Goal: Information Seeking & Learning: Learn about a topic

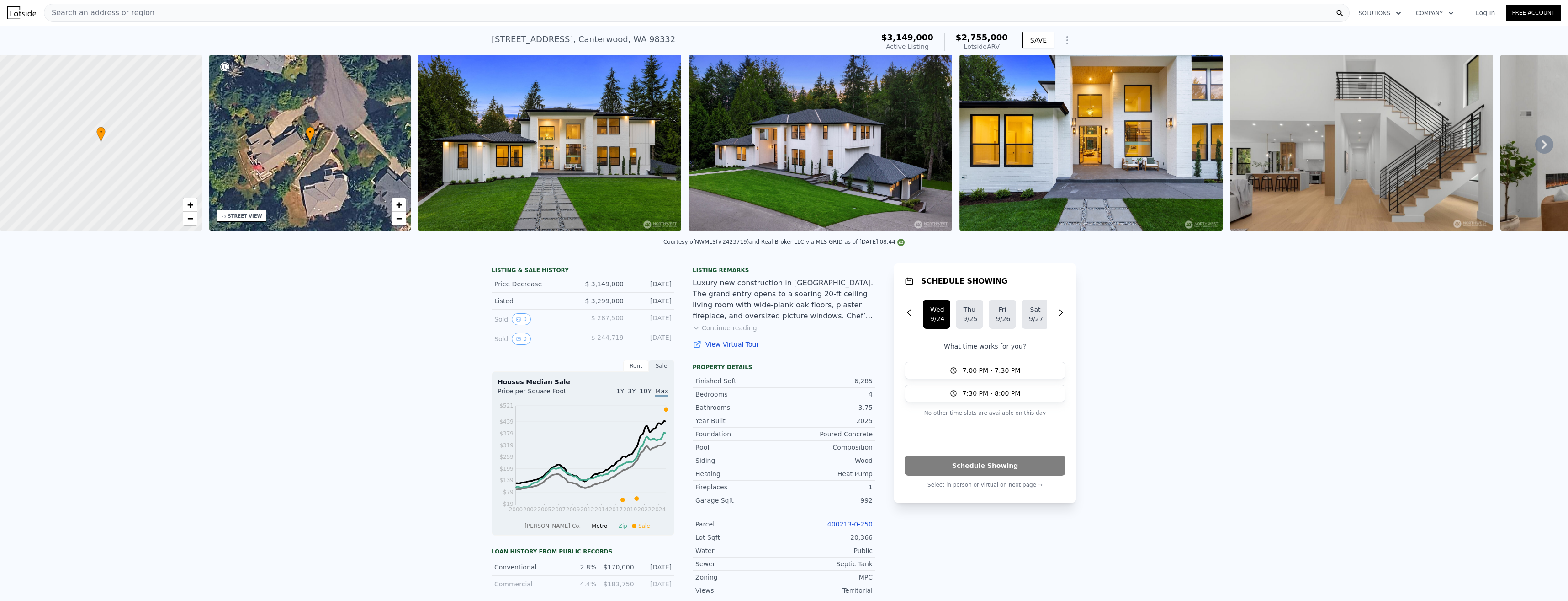
click at [566, 155] on img at bounding box center [550, 143] width 263 height 175
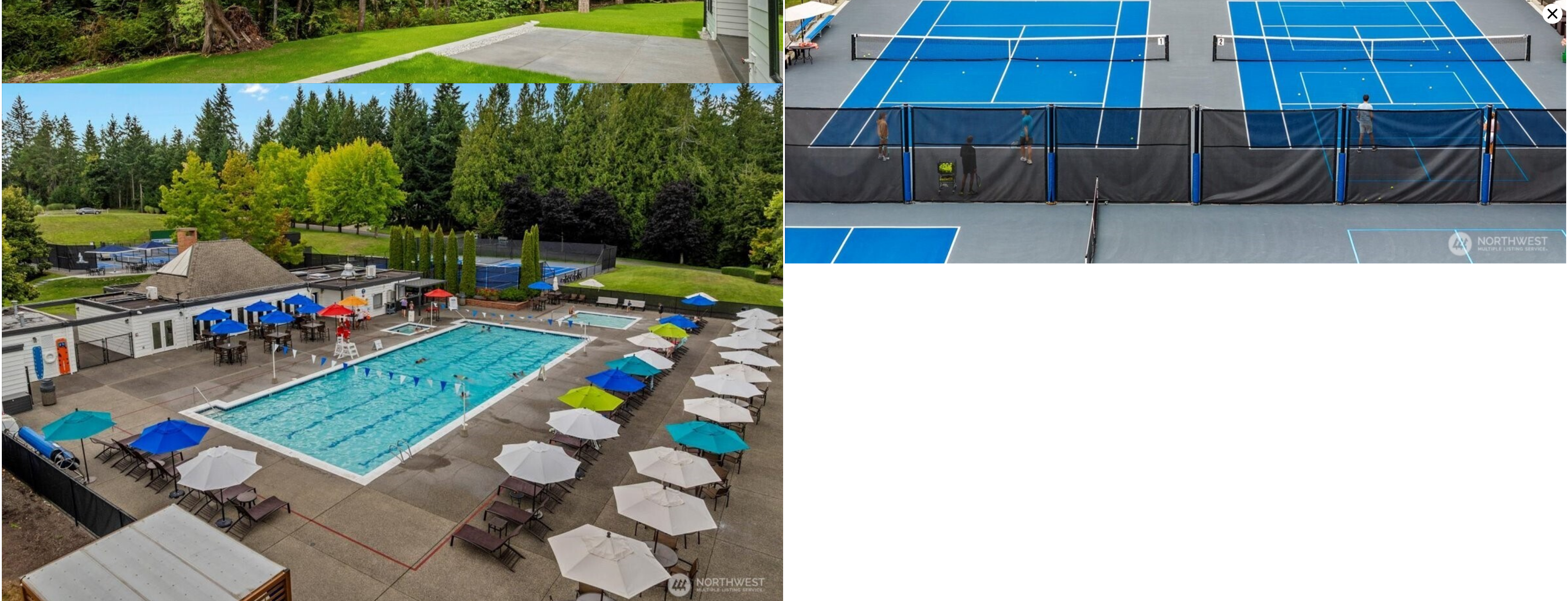
scroll to position [7799, 0]
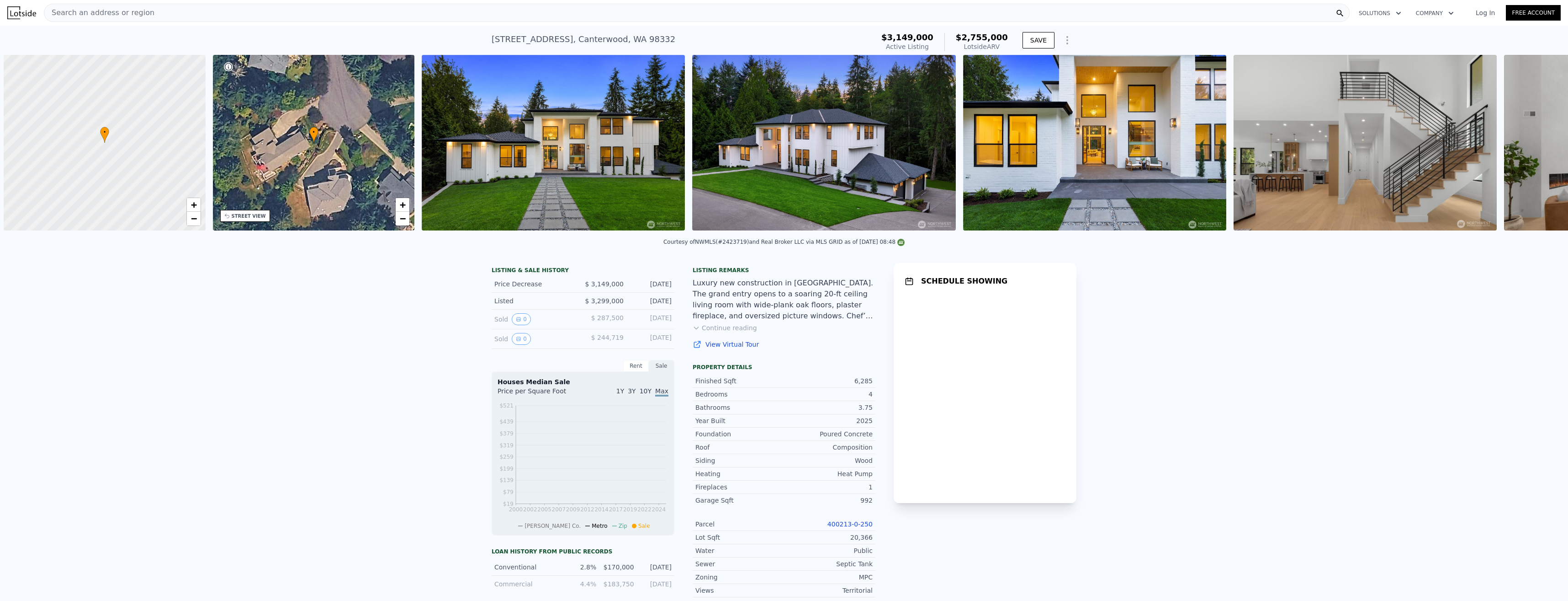
scroll to position [0, 4]
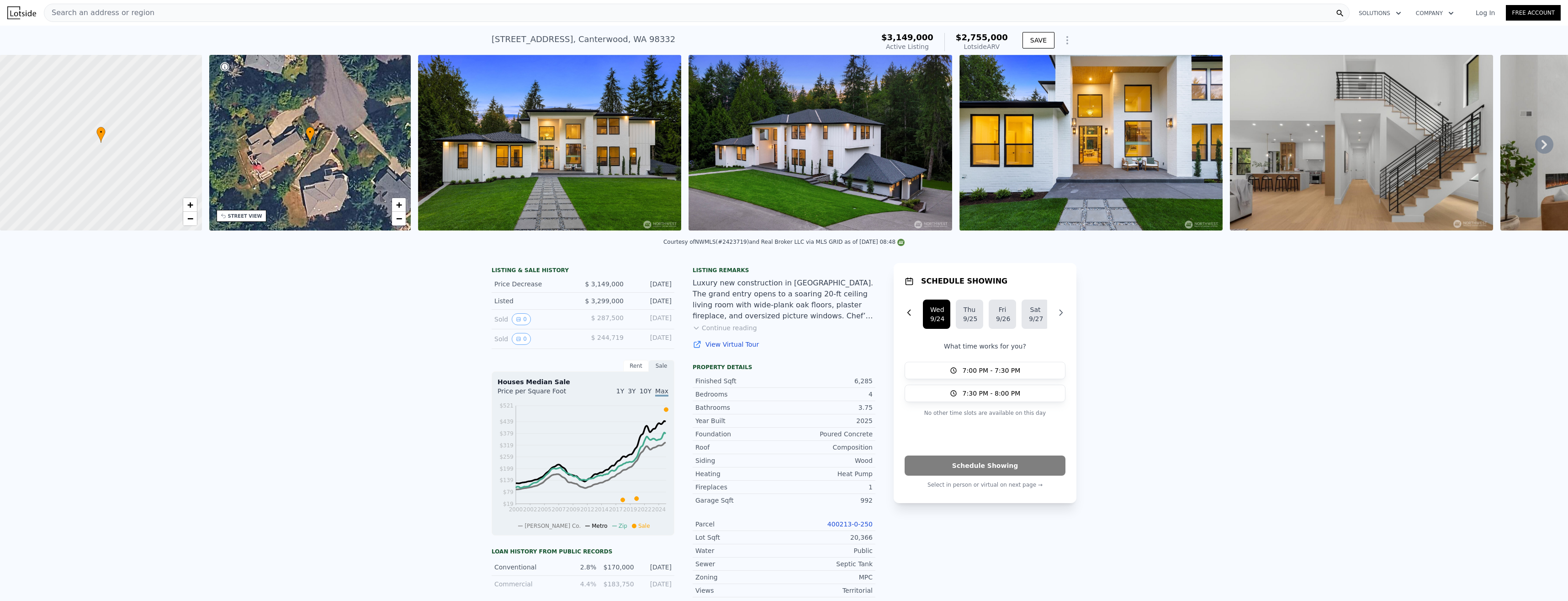
click at [1059, 317] on icon "button" at bounding box center [1061, 312] width 9 height 9
click at [908, 317] on icon "button" at bounding box center [909, 312] width 9 height 9
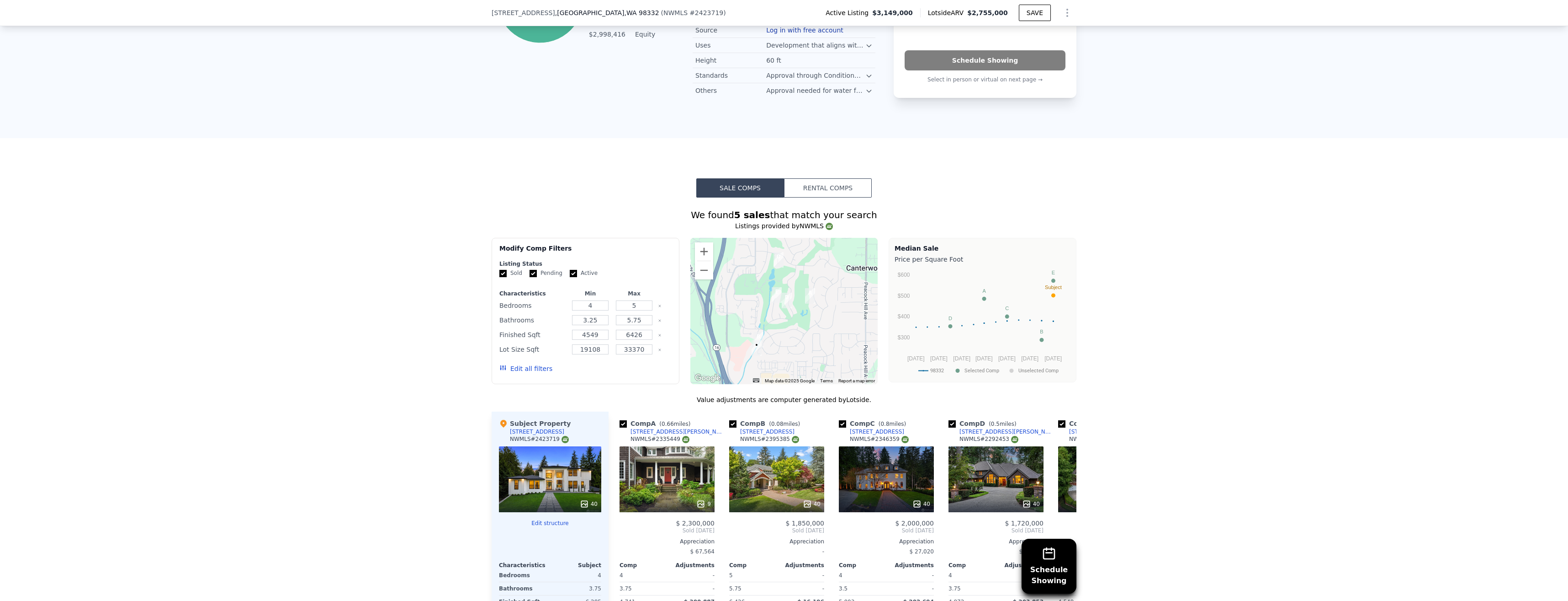
scroll to position [682, 0]
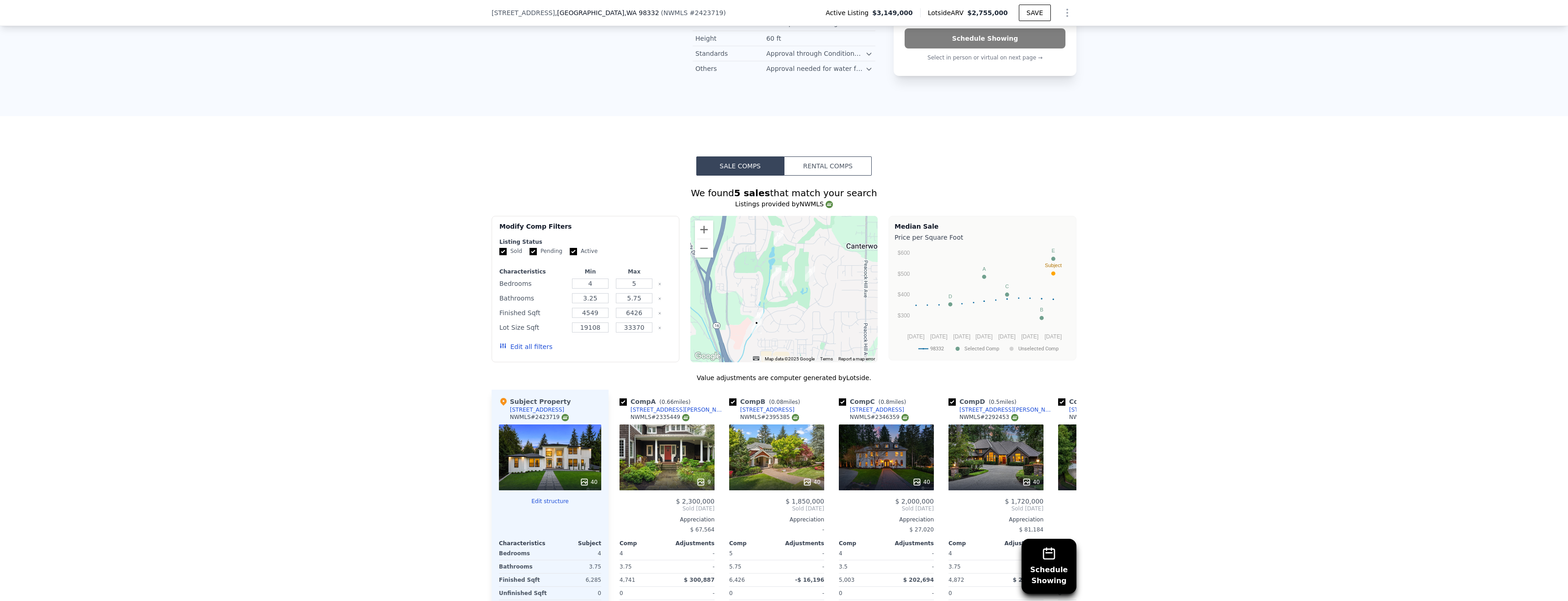
click at [752, 198] on strong "5 sales" at bounding box center [752, 193] width 36 height 11
click at [755, 172] on button "Sale Comps" at bounding box center [740, 166] width 88 height 19
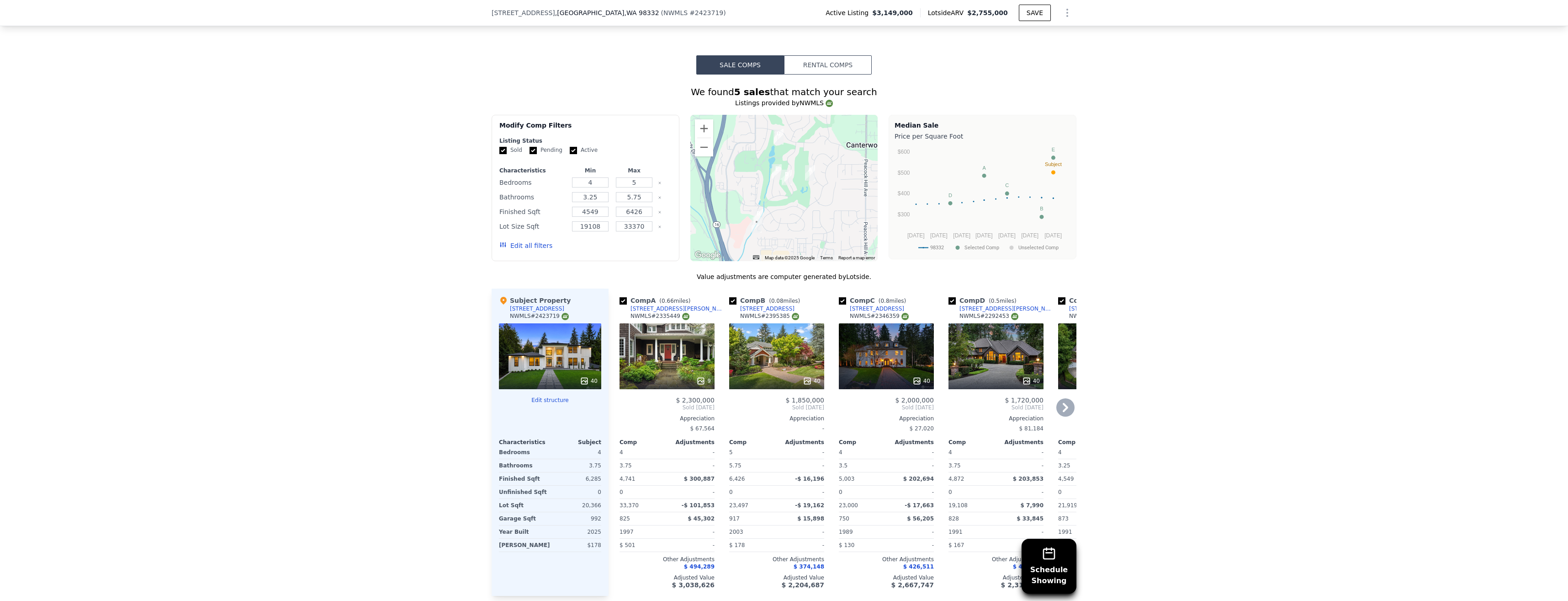
scroll to position [865, 0]
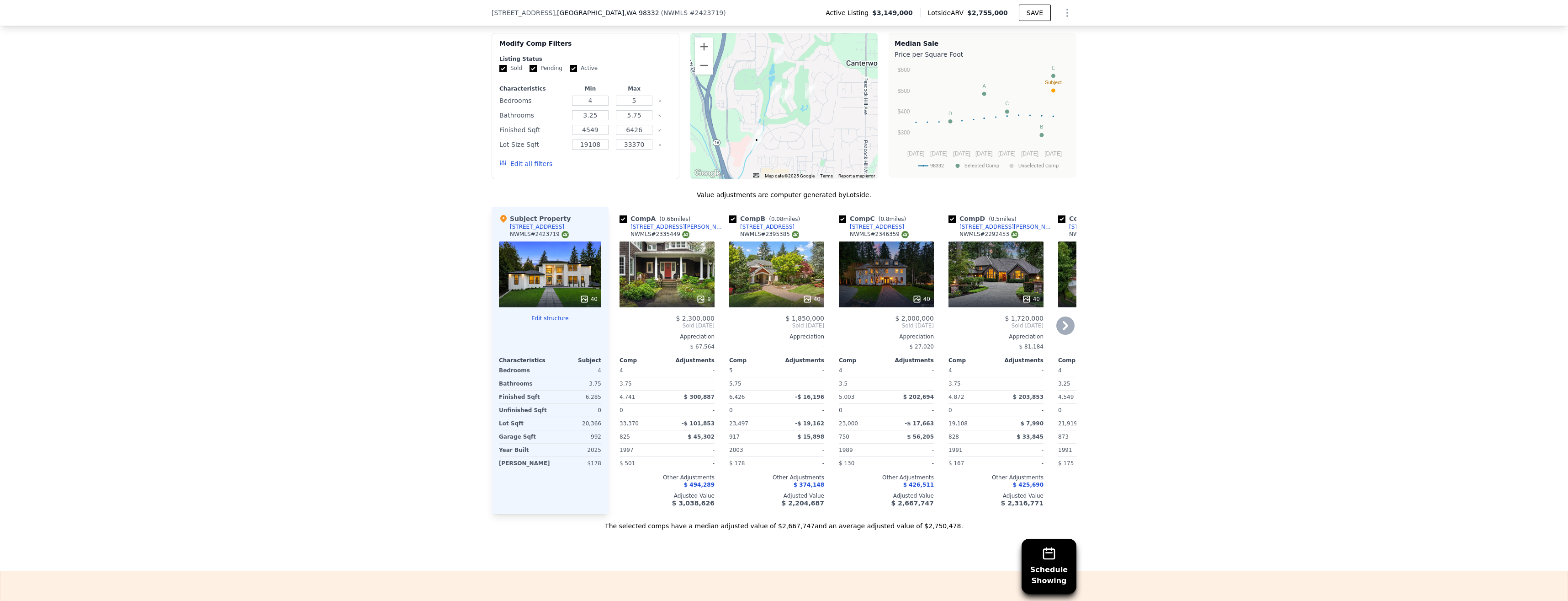
click at [876, 292] on div "40" at bounding box center [886, 274] width 95 height 66
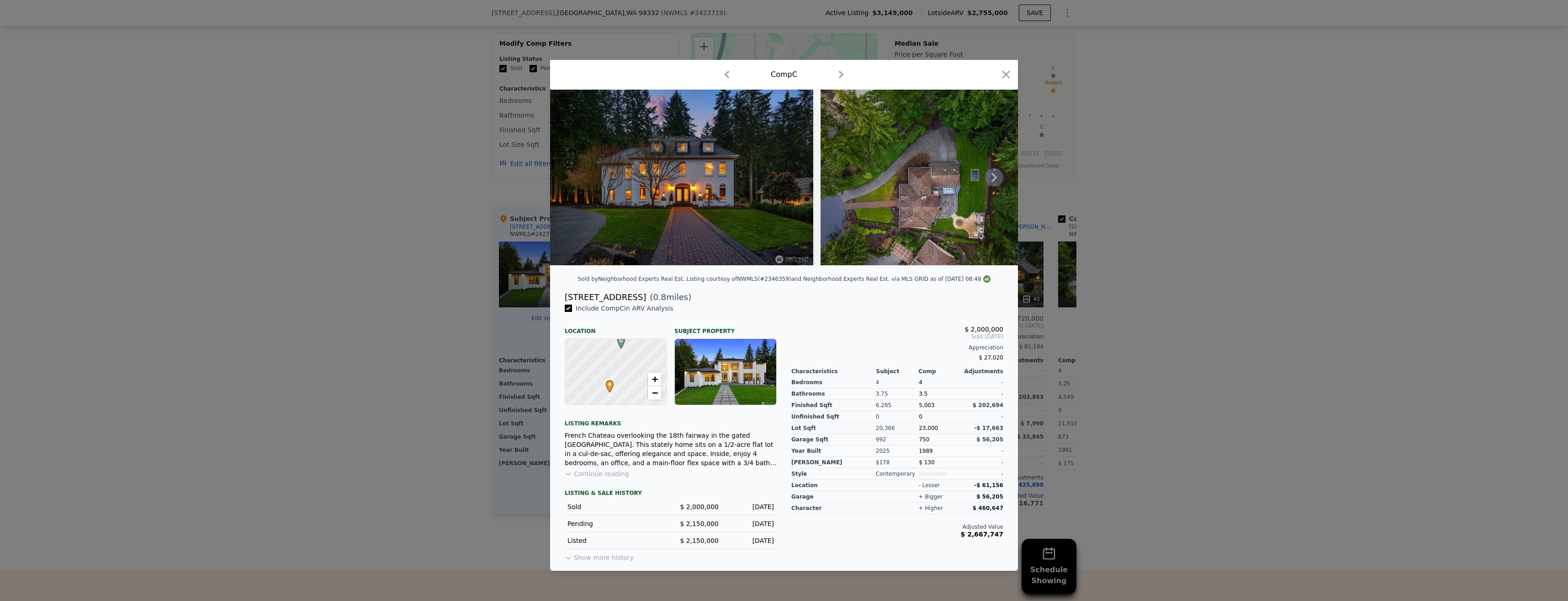
click at [768, 214] on img at bounding box center [681, 177] width 263 height 175
click at [1004, 71] on icon "button" at bounding box center [1006, 75] width 8 height 8
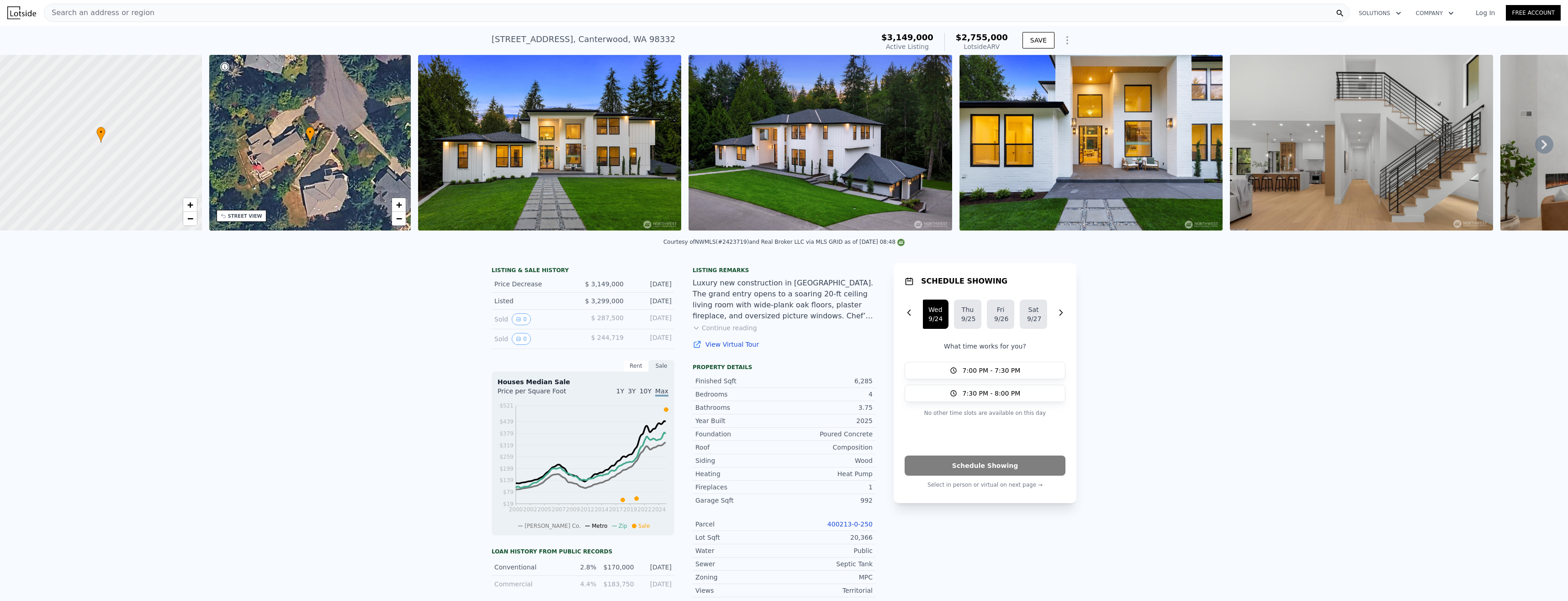
click at [164, 9] on div "Search an address or region" at bounding box center [697, 13] width 1306 height 19
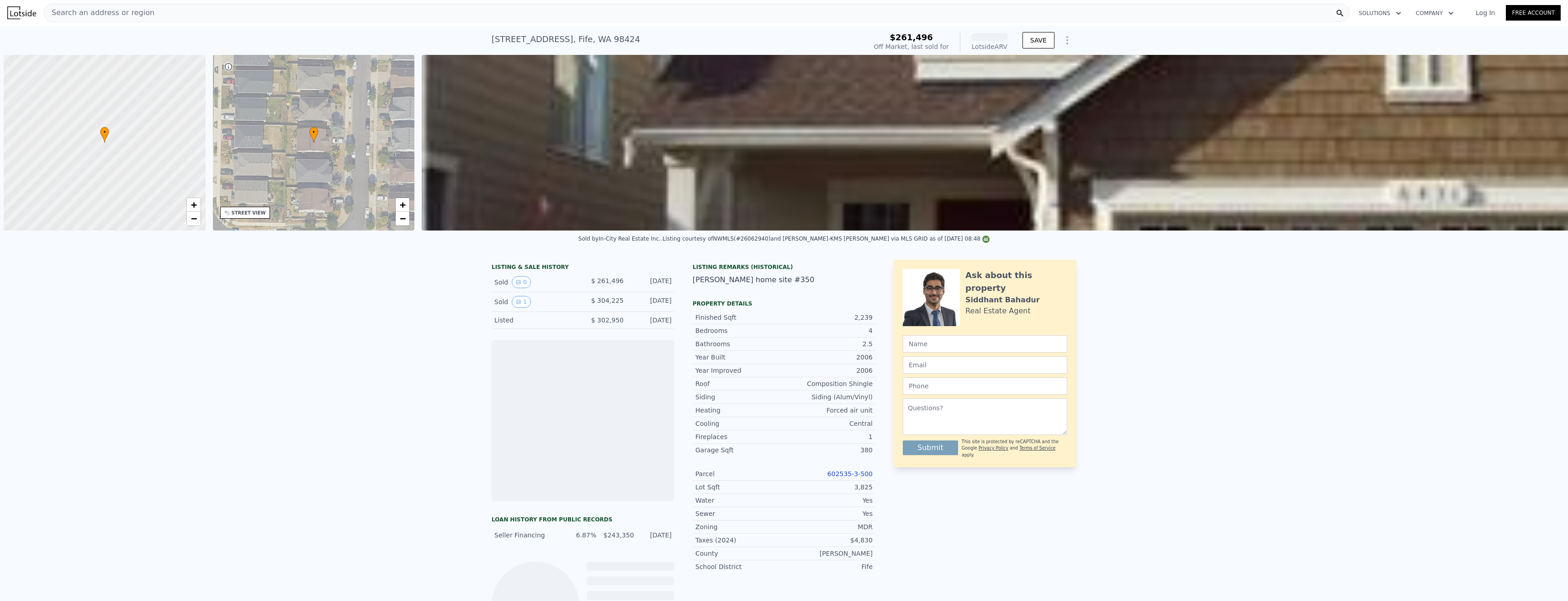
scroll to position [0, 4]
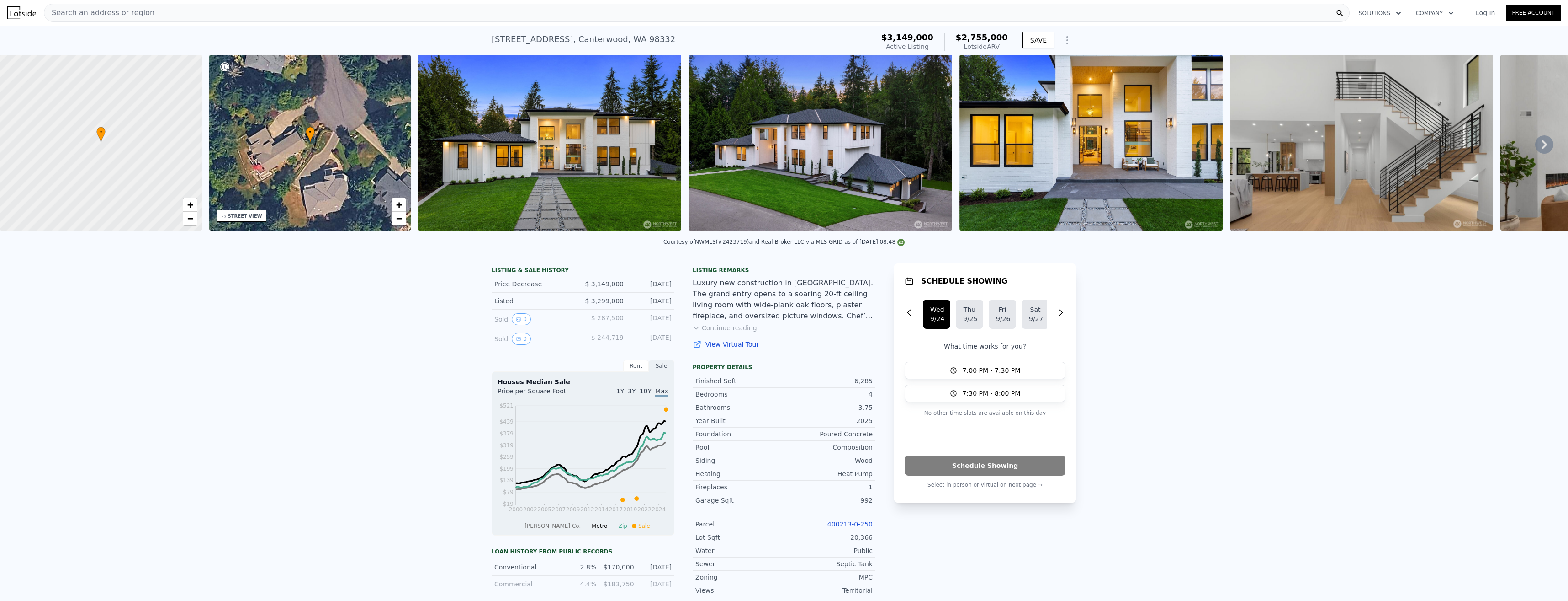
click at [1063, 179] on img at bounding box center [1091, 143] width 263 height 175
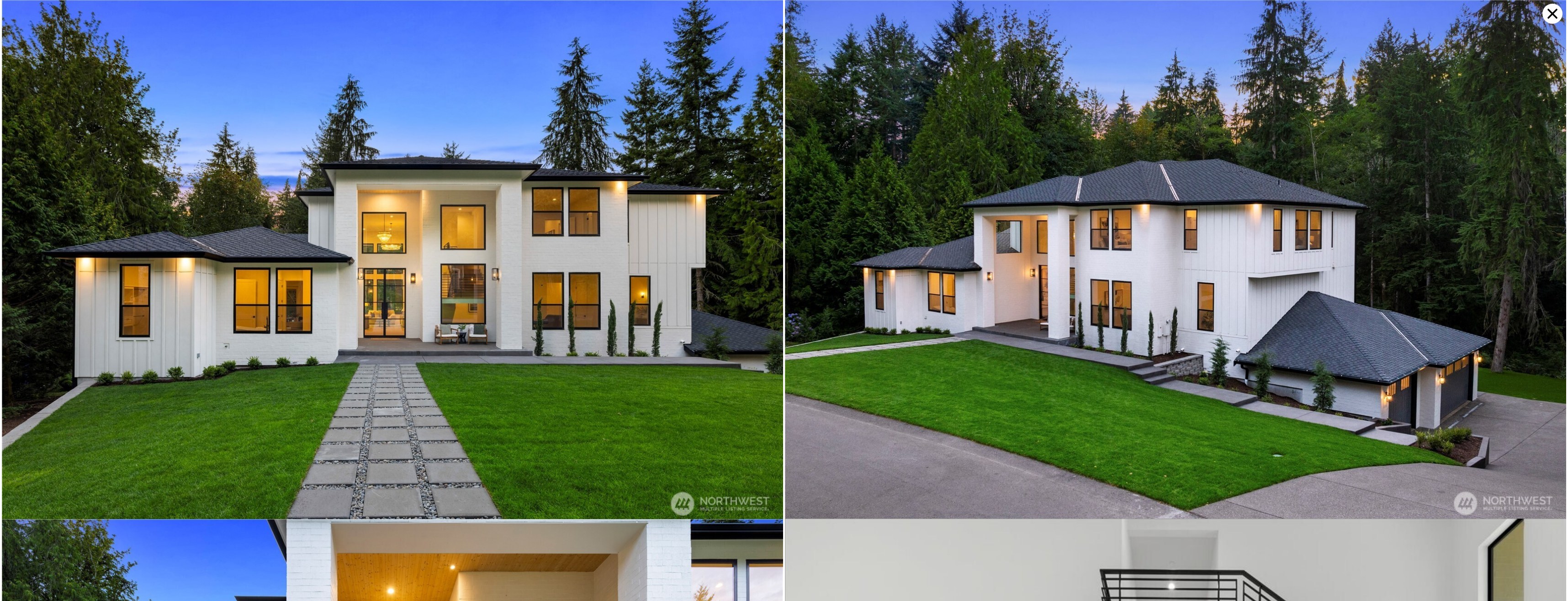
click at [1551, 12] on icon at bounding box center [1553, 14] width 10 height 10
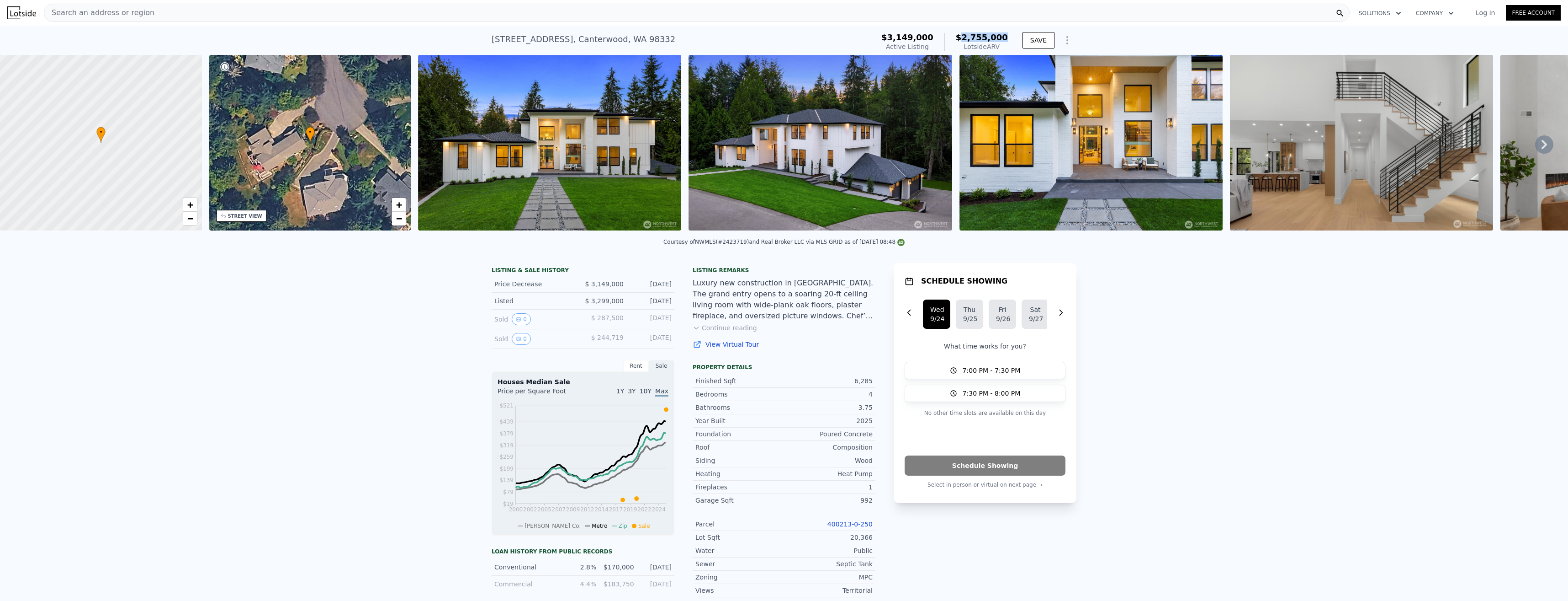
drag, startPoint x: 967, startPoint y: 38, endPoint x: 1007, endPoint y: 33, distance: 40.3
click at [1007, 33] on span "$2,755,000" at bounding box center [981, 37] width 52 height 10
